Goal: Information Seeking & Learning: Learn about a topic

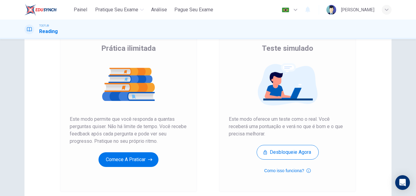
scroll to position [61, 0]
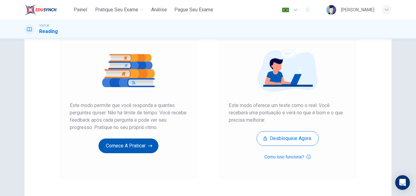
click at [116, 143] on button "Comece a praticar" at bounding box center [128, 145] width 60 height 15
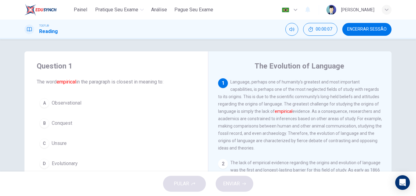
scroll to position [12, 0]
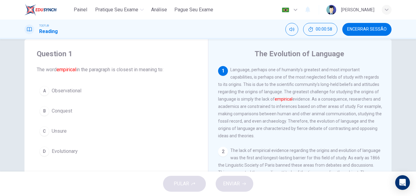
click at [46, 90] on div "A" at bounding box center [44, 91] width 10 height 10
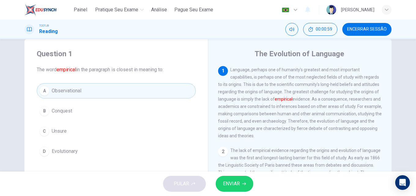
click at [55, 90] on span "Observational" at bounding box center [67, 90] width 30 height 7
click at [81, 112] on button "B Conquest" at bounding box center [116, 110] width 159 height 15
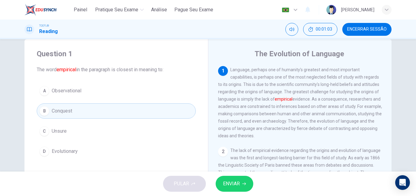
click at [78, 127] on button "C Unsure" at bounding box center [116, 130] width 159 height 15
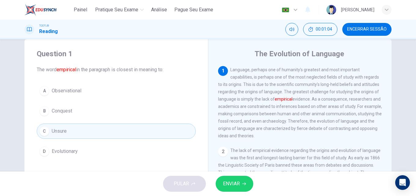
click at [79, 149] on button "D Evolutionary" at bounding box center [116, 151] width 159 height 15
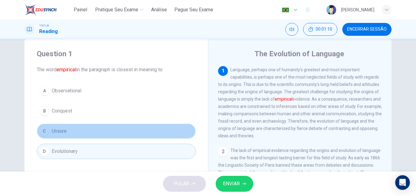
click at [65, 129] on span "Unsure" at bounding box center [59, 130] width 15 height 7
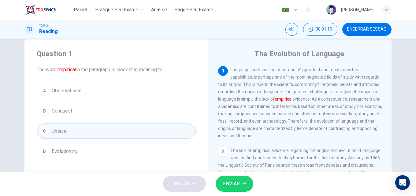
click at [72, 109] on button "B Conquest" at bounding box center [116, 110] width 159 height 15
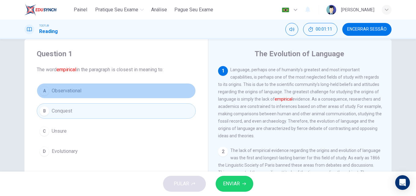
click at [73, 86] on button "A Observational" at bounding box center [116, 90] width 159 height 15
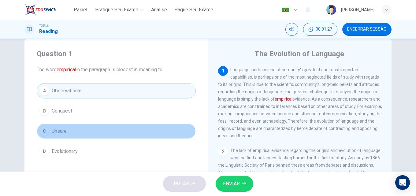
click at [84, 129] on button "C Unsure" at bounding box center [116, 130] width 159 height 15
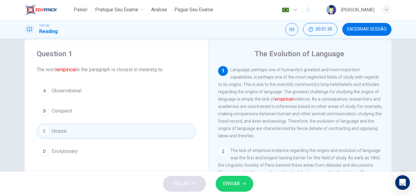
click at [233, 180] on span "ENVIAR" at bounding box center [231, 183] width 17 height 9
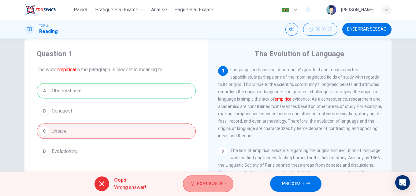
click at [200, 183] on span "Explicação" at bounding box center [210, 183] width 29 height 9
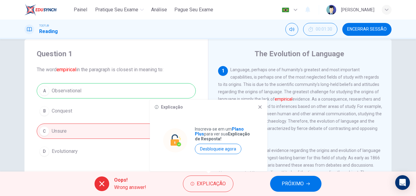
click at [261, 108] on icon at bounding box center [259, 106] width 3 height 3
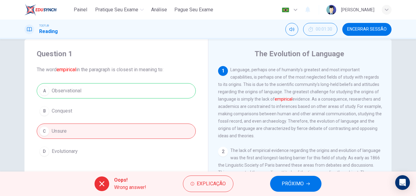
click at [292, 177] on button "PRÓXIMO" at bounding box center [295, 184] width 51 height 16
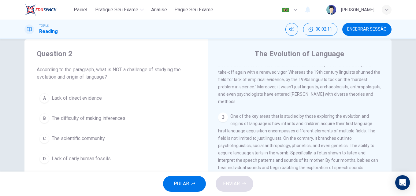
scroll to position [0, 0]
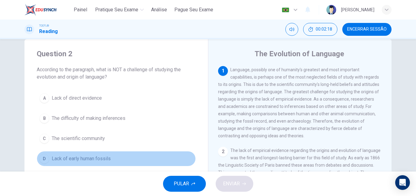
click at [98, 159] on span "Lack of early human fossils" at bounding box center [81, 158] width 59 height 7
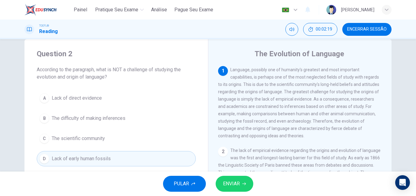
click at [235, 182] on span "ENVIAR" at bounding box center [231, 183] width 17 height 9
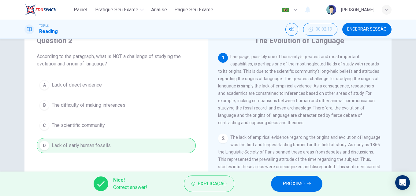
scroll to position [12, 0]
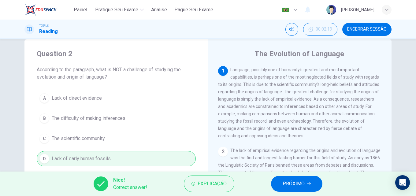
click at [285, 181] on span "PRÓXIMO" at bounding box center [293, 183] width 22 height 9
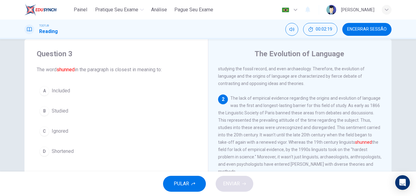
scroll to position [53, 0]
click at [78, 130] on button "C Ignored" at bounding box center [116, 130] width 159 height 15
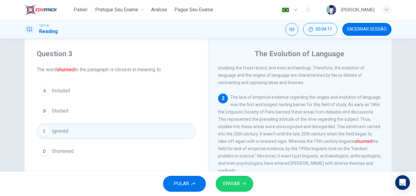
click at [247, 188] on button "ENVIAR" at bounding box center [234, 184] width 38 height 16
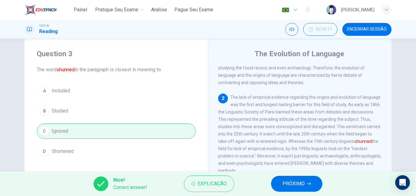
scroll to position [0, 0]
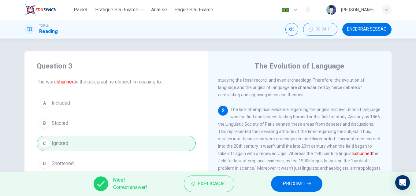
drag, startPoint x: 366, startPoint y: 29, endPoint x: 230, endPoint y: 41, distance: 136.8
click at [366, 29] on span "Encerrar Sessão" at bounding box center [366, 29] width 39 height 5
